Goal: Information Seeking & Learning: Learn about a topic

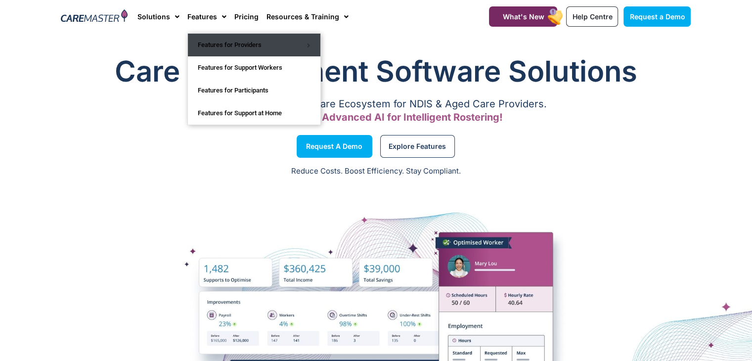
click at [222, 51] on link "Features for Providers" at bounding box center [254, 45] width 133 height 23
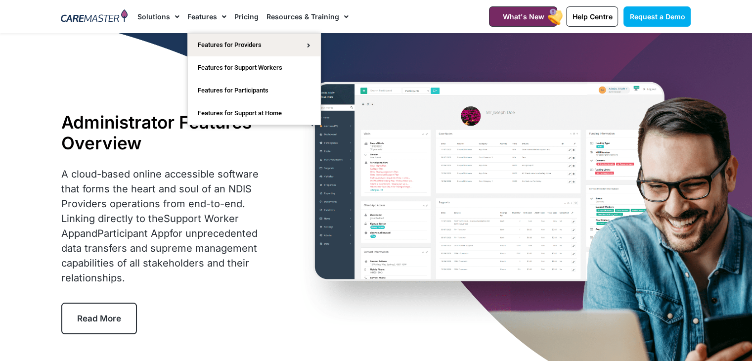
click at [203, 14] on link "Features" at bounding box center [206, 16] width 39 height 33
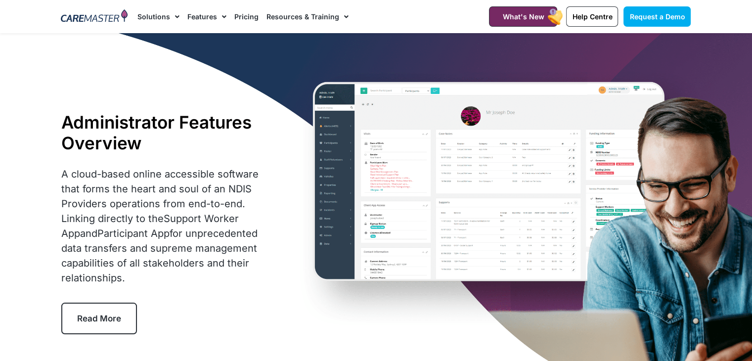
click at [217, 19] on span "Menu" at bounding box center [221, 16] width 9 height 17
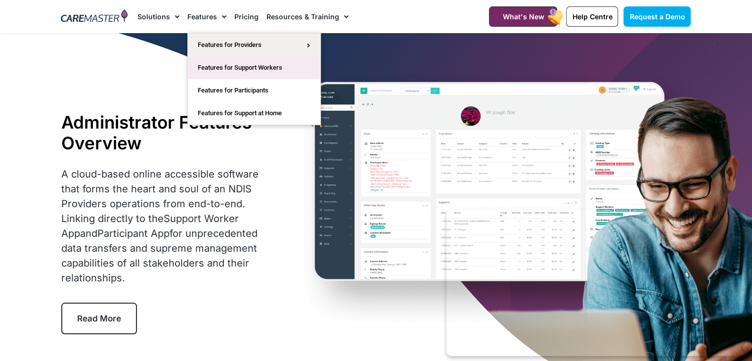
click at [246, 70] on link "Features for Support Workers" at bounding box center [254, 67] width 133 height 23
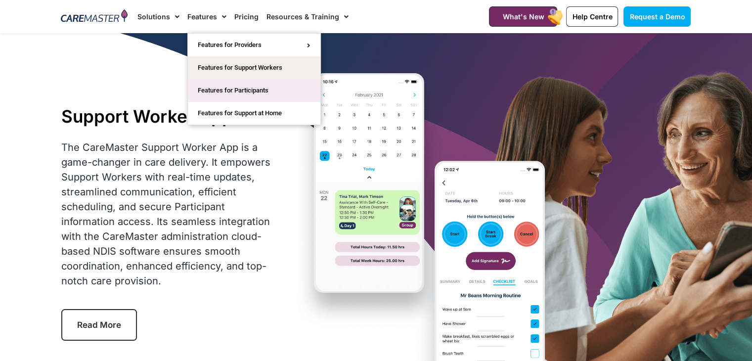
click at [243, 84] on link "Features for Participants" at bounding box center [254, 90] width 133 height 23
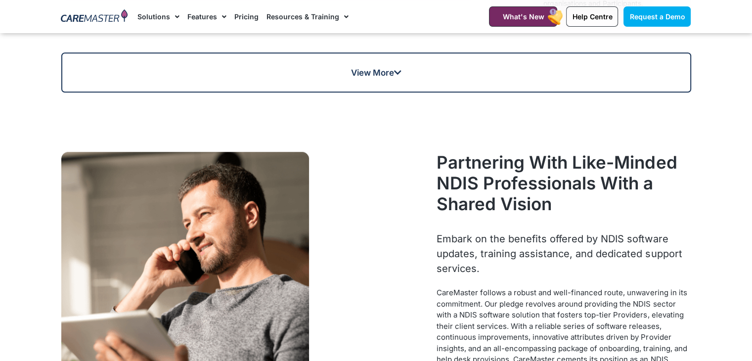
scroll to position [758, 0]
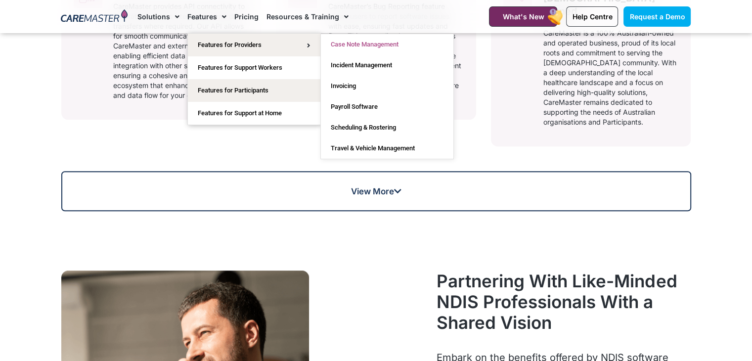
click at [356, 42] on link "Case Note Management" at bounding box center [387, 44] width 133 height 21
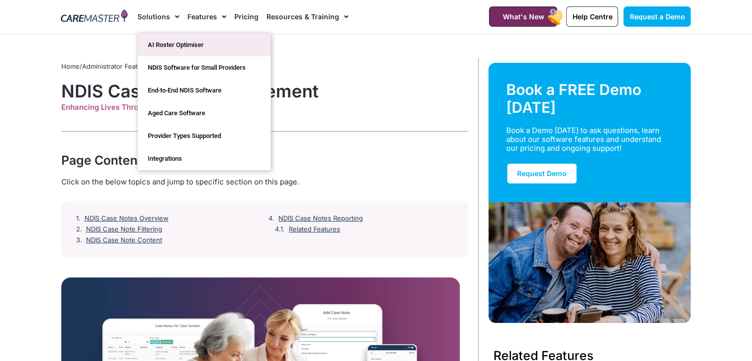
click at [182, 50] on link "AI Roster Optimiser" at bounding box center [204, 45] width 133 height 23
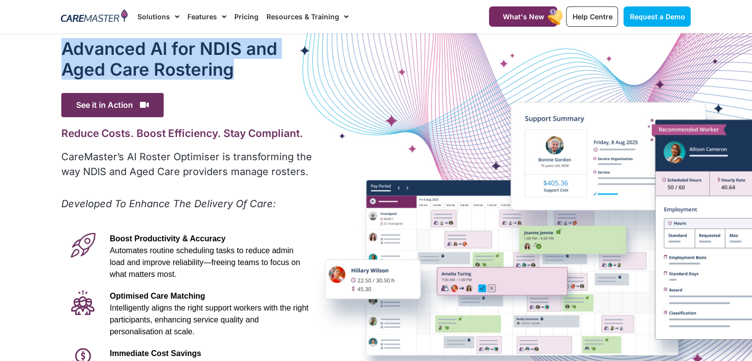
drag, startPoint x: 235, startPoint y: 64, endPoint x: 51, endPoint y: 43, distance: 185.1
click at [51, 43] on section "Advanced Al for NDIS and Aged Care Rostering See it in Action Video Player http…" at bounding box center [376, 276] width 752 height 487
copy section "Advanced Al for NDIS and Aged Care Rostering"
